Goal: Transaction & Acquisition: Book appointment/travel/reservation

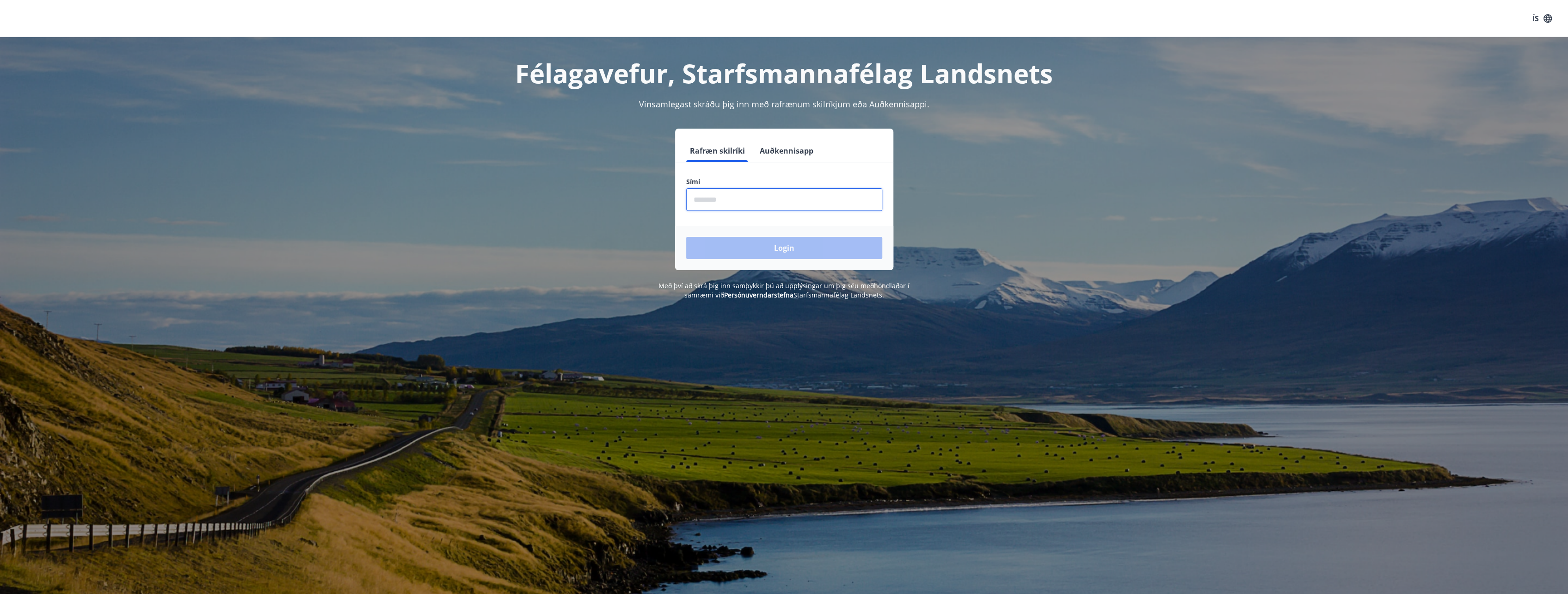
click at [757, 195] on input "phone" at bounding box center [784, 199] width 196 height 22
type input "********"
click at [819, 247] on button "Login" at bounding box center [784, 248] width 196 height 22
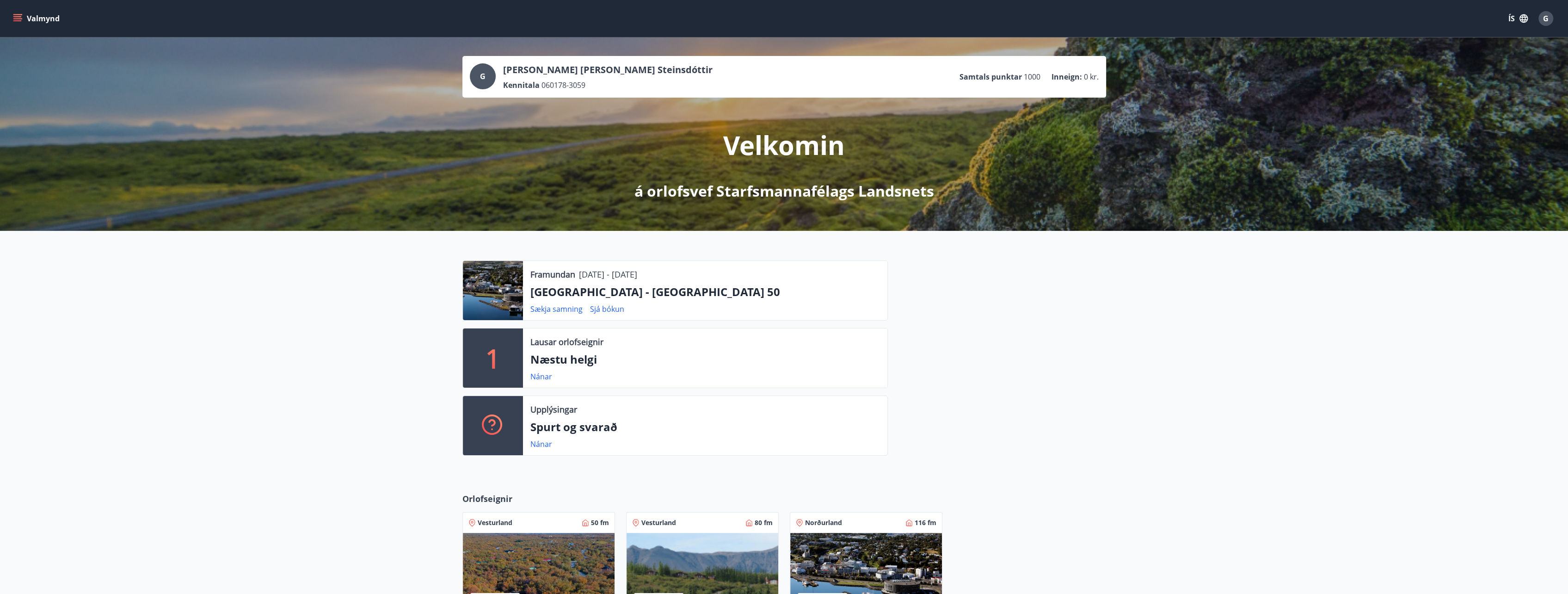
click at [538, 381] on div "Nánar" at bounding box center [544, 376] width 29 height 11
click at [542, 378] on link "Nánar" at bounding box center [541, 376] width 22 height 10
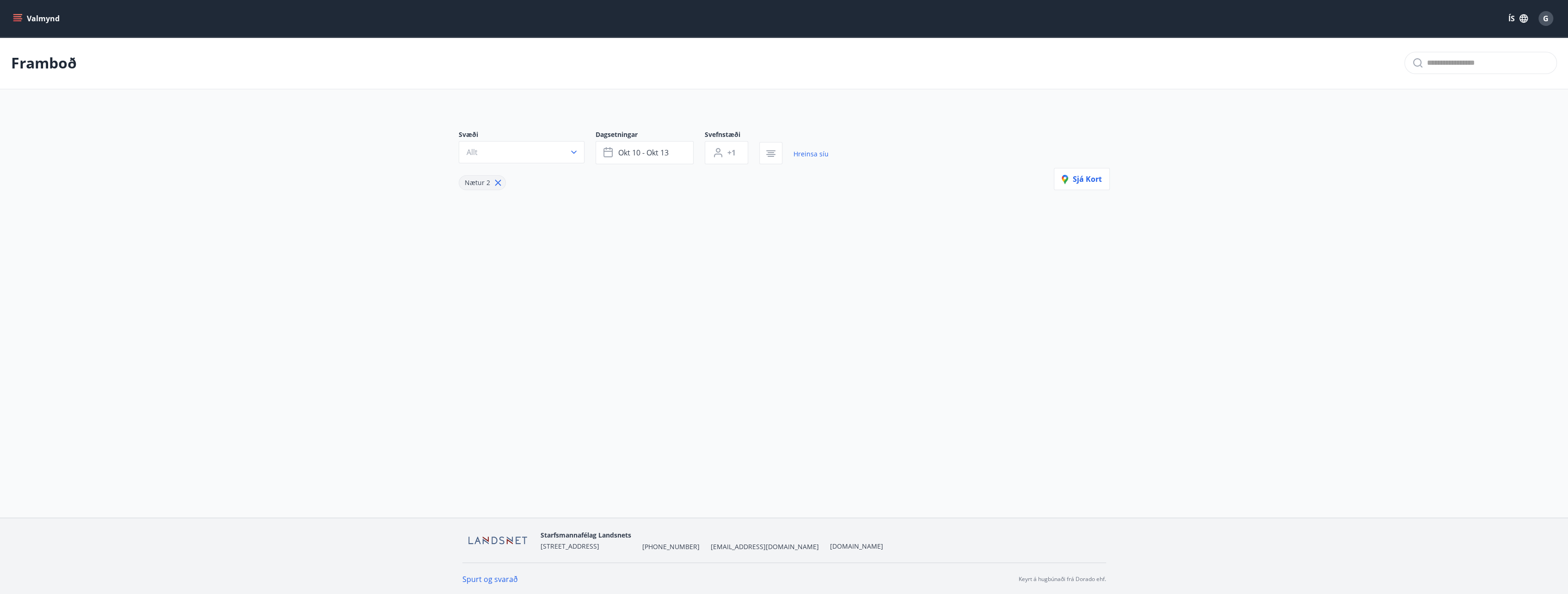
type input "*"
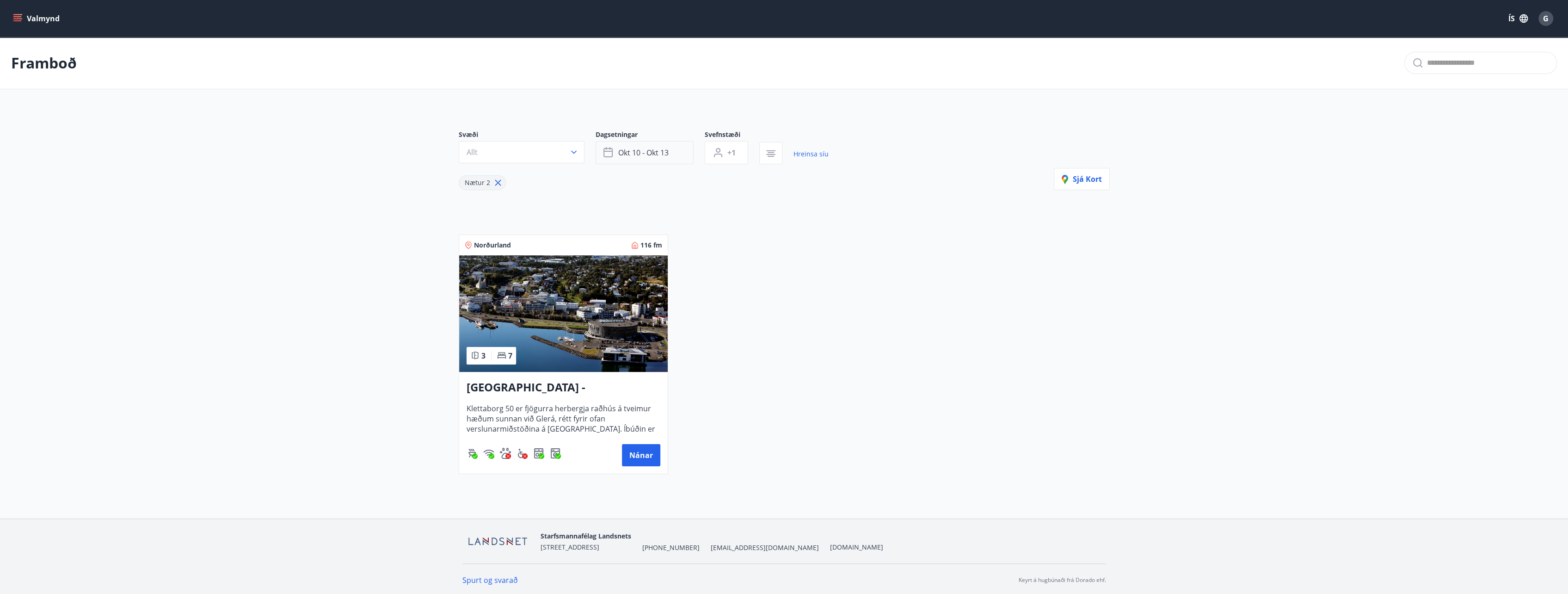
click at [666, 155] on span "okt 10 - okt 13" at bounding box center [643, 152] width 50 height 10
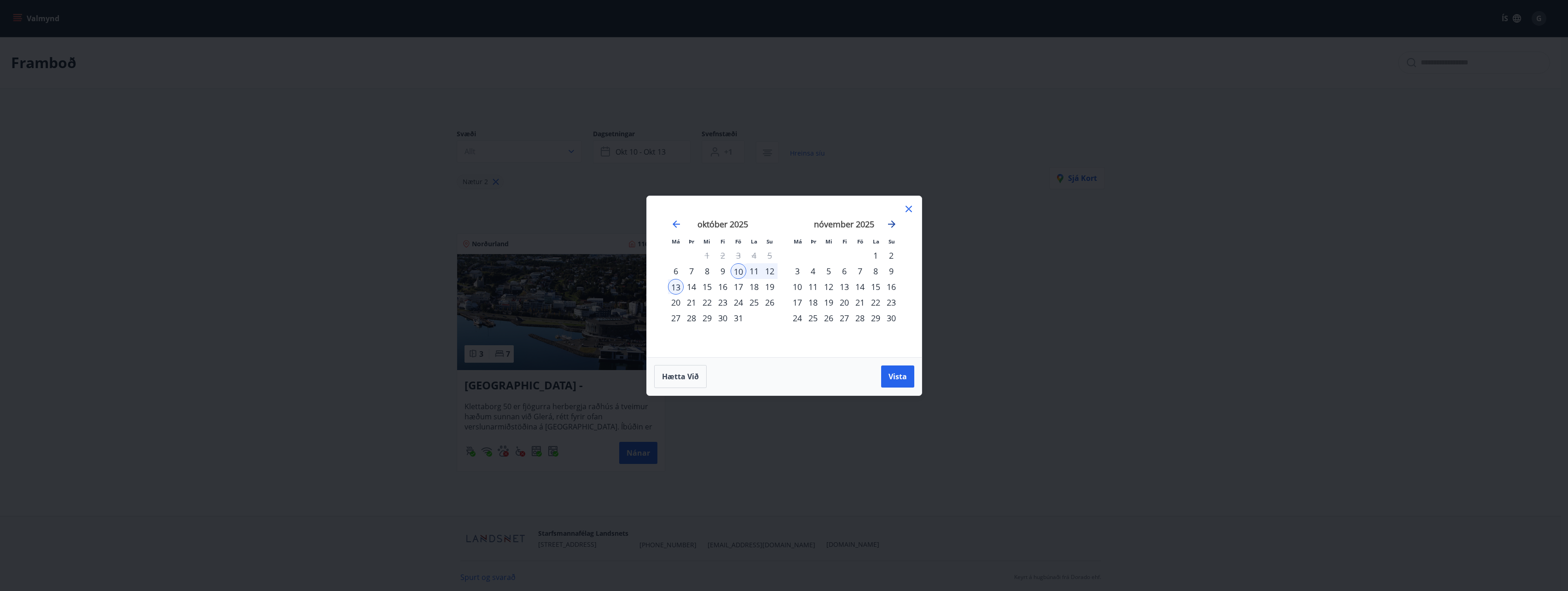
click at [891, 221] on icon "Move forward to switch to the next month." at bounding box center [891, 224] width 11 height 11
click at [910, 208] on icon at bounding box center [909, 209] width 11 height 11
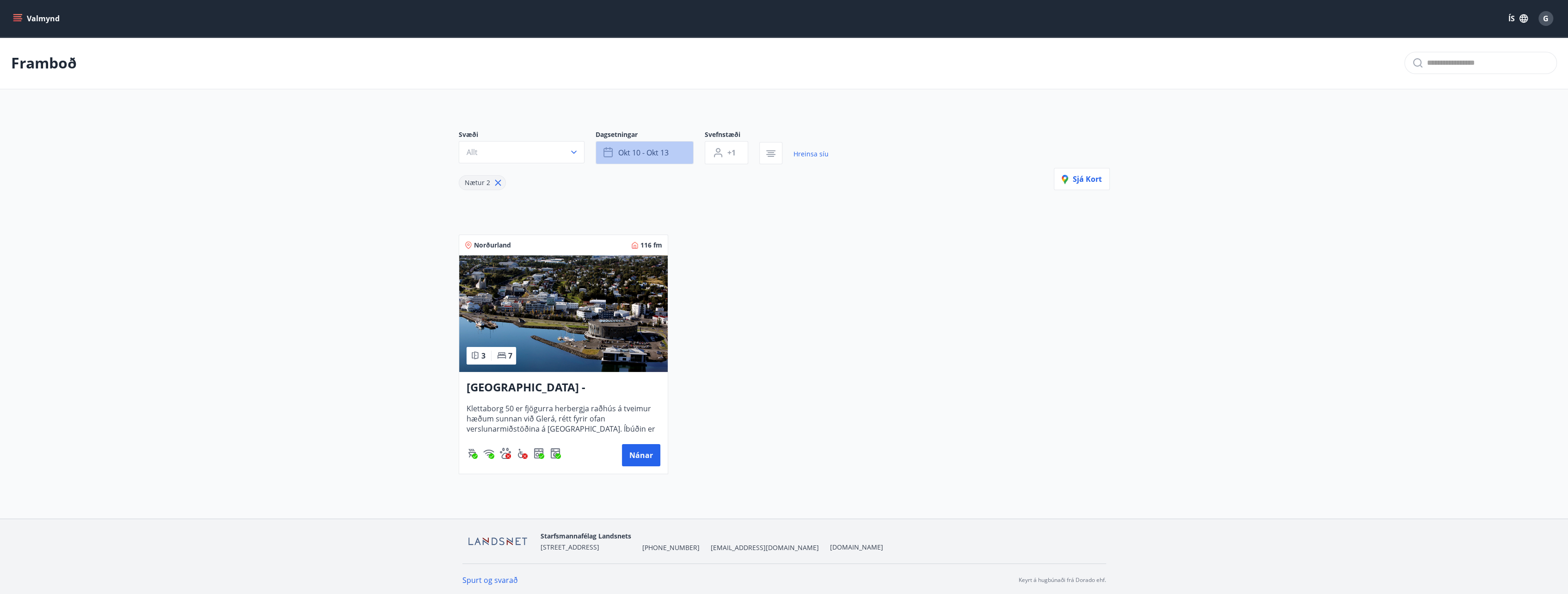
click at [646, 152] on span "okt 10 - okt 13" at bounding box center [643, 152] width 50 height 10
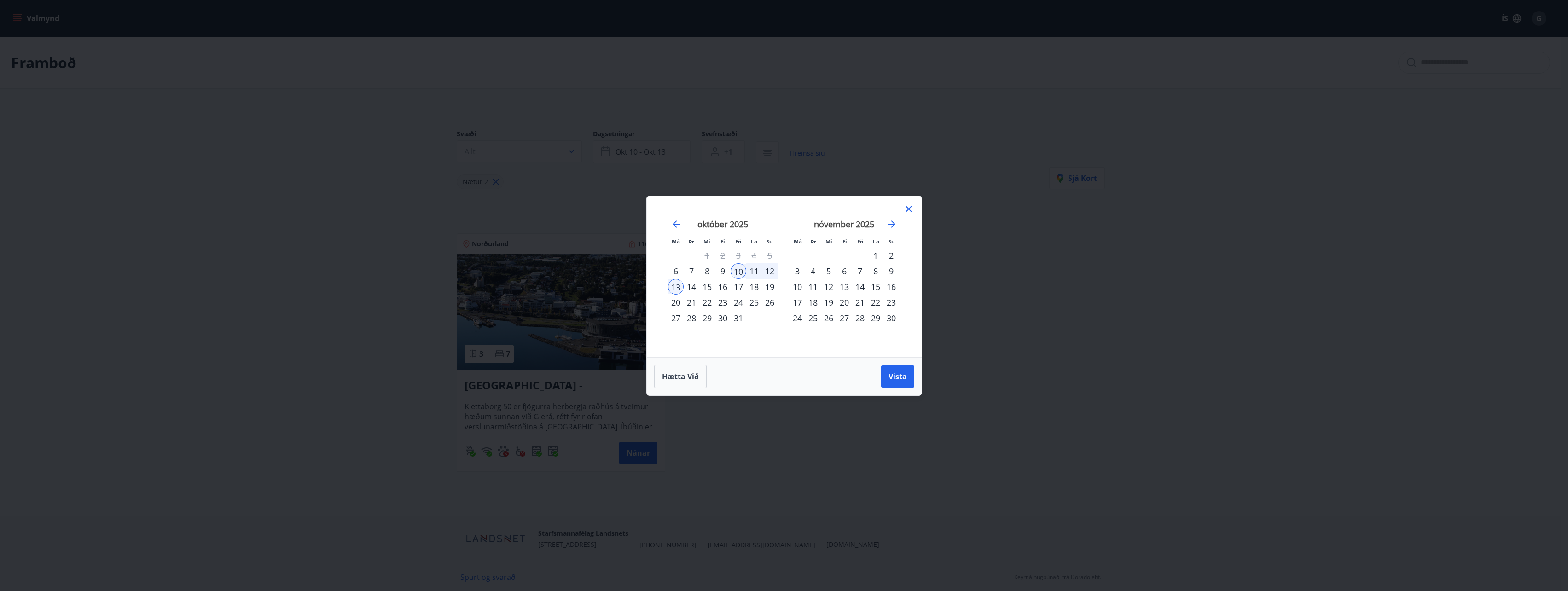
click at [908, 207] on icon at bounding box center [909, 209] width 11 height 11
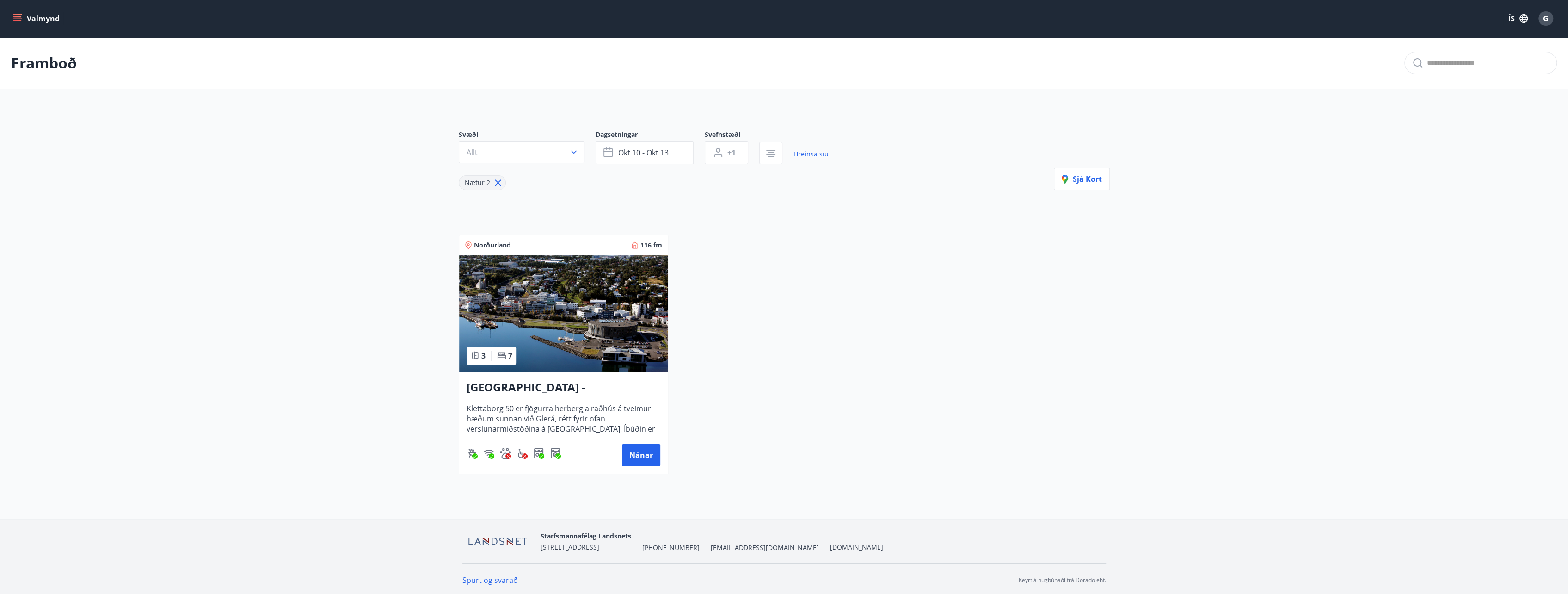
click at [585, 392] on h3 "[GEOGRAPHIC_DATA] - [GEOGRAPHIC_DATA] 50" at bounding box center [563, 388] width 193 height 17
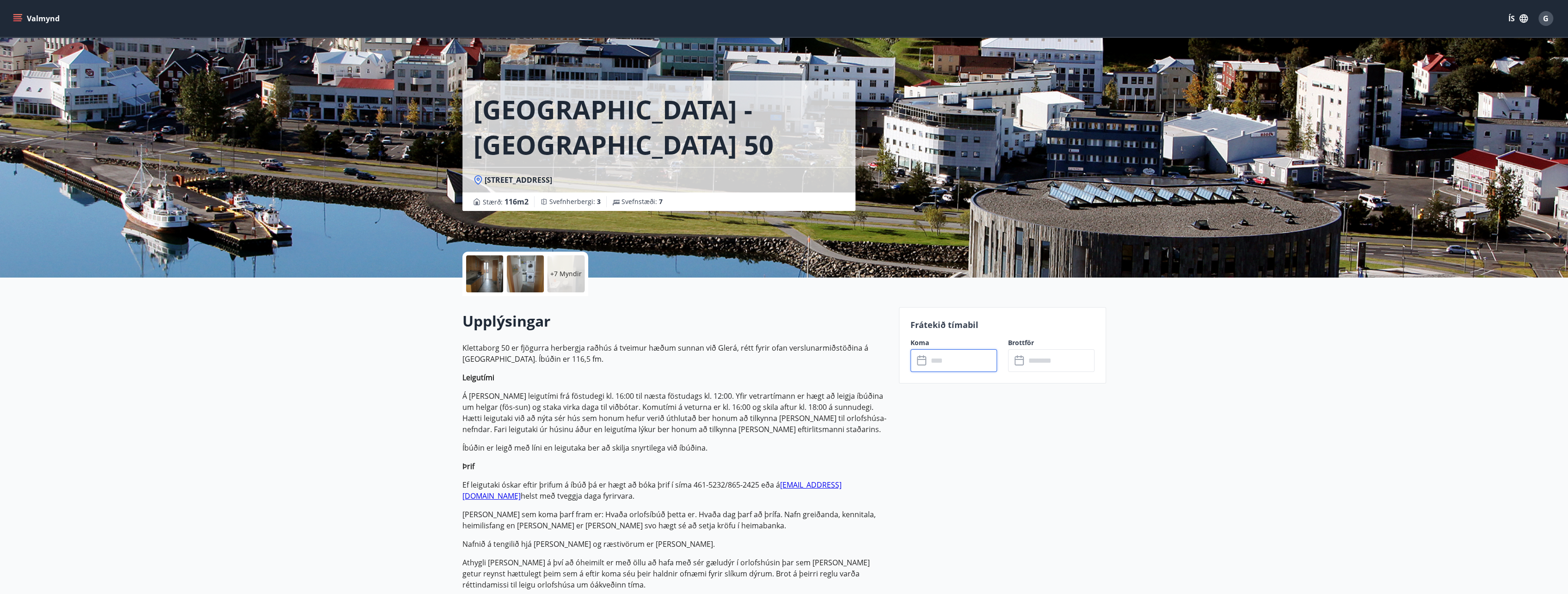
click at [958, 363] on input "text" at bounding box center [963, 360] width 69 height 22
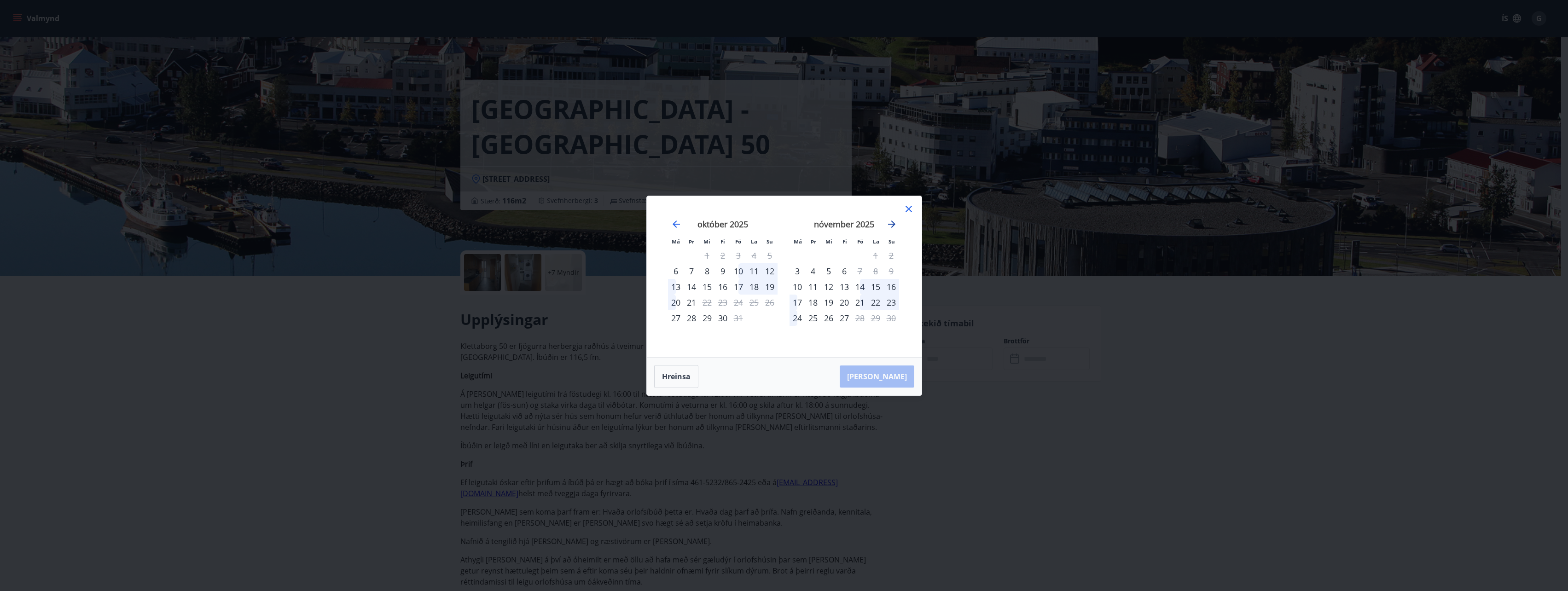
click at [891, 224] on icon "Move forward to switch to the next month." at bounding box center [891, 224] width 7 height 7
click at [891, 222] on icon "Move forward to switch to the next month." at bounding box center [891, 224] width 11 height 11
click at [906, 209] on icon at bounding box center [909, 209] width 11 height 11
